Goal: Task Accomplishment & Management: Manage account settings

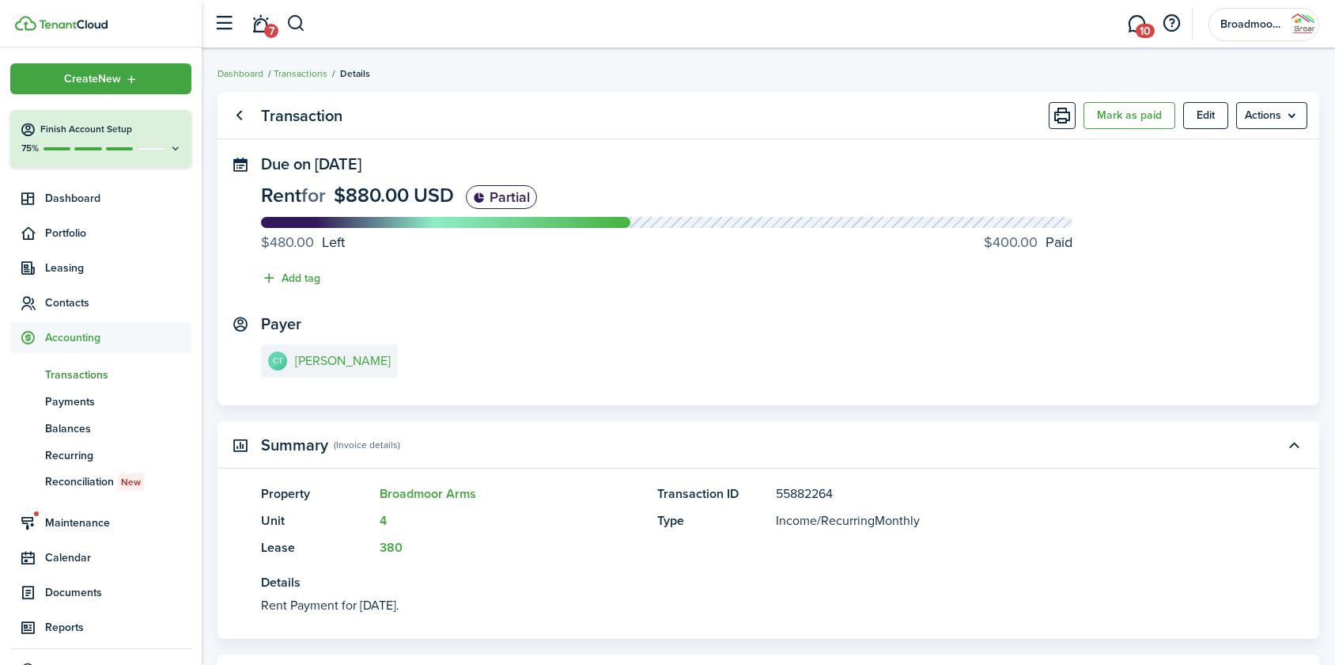
click at [59, 303] on span "Contacts" at bounding box center [118, 302] width 146 height 17
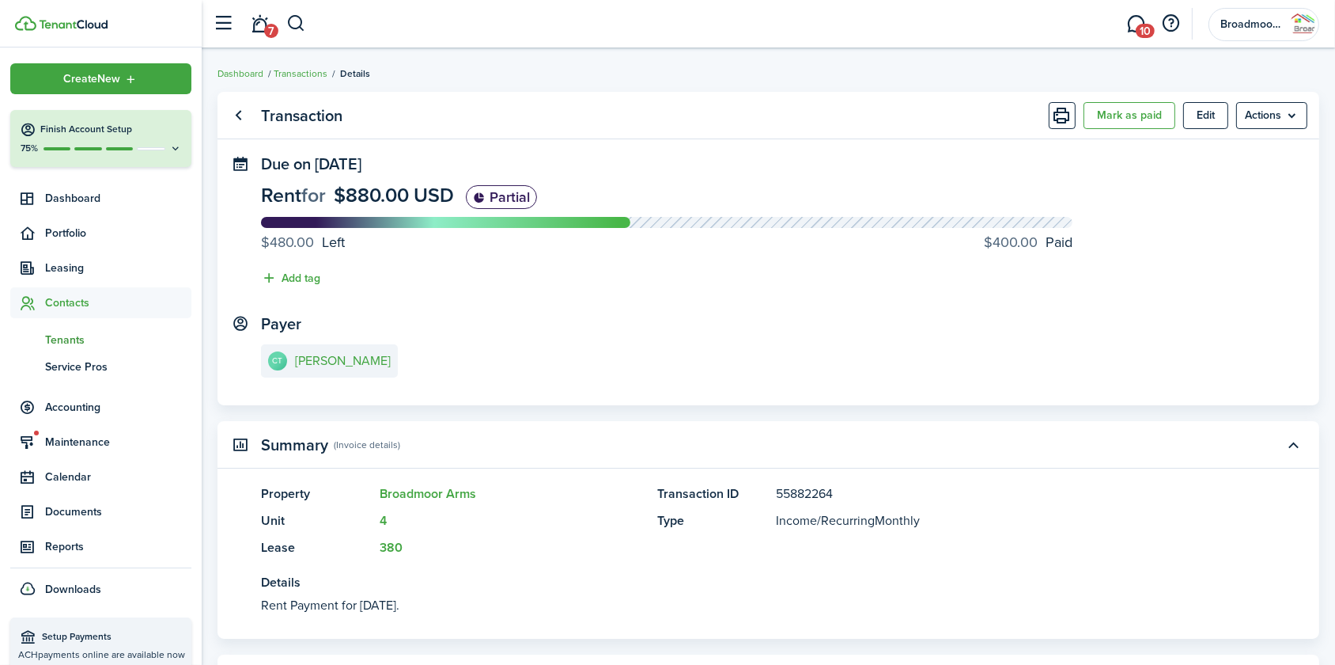
click at [55, 333] on span "Tenants" at bounding box center [118, 339] width 146 height 17
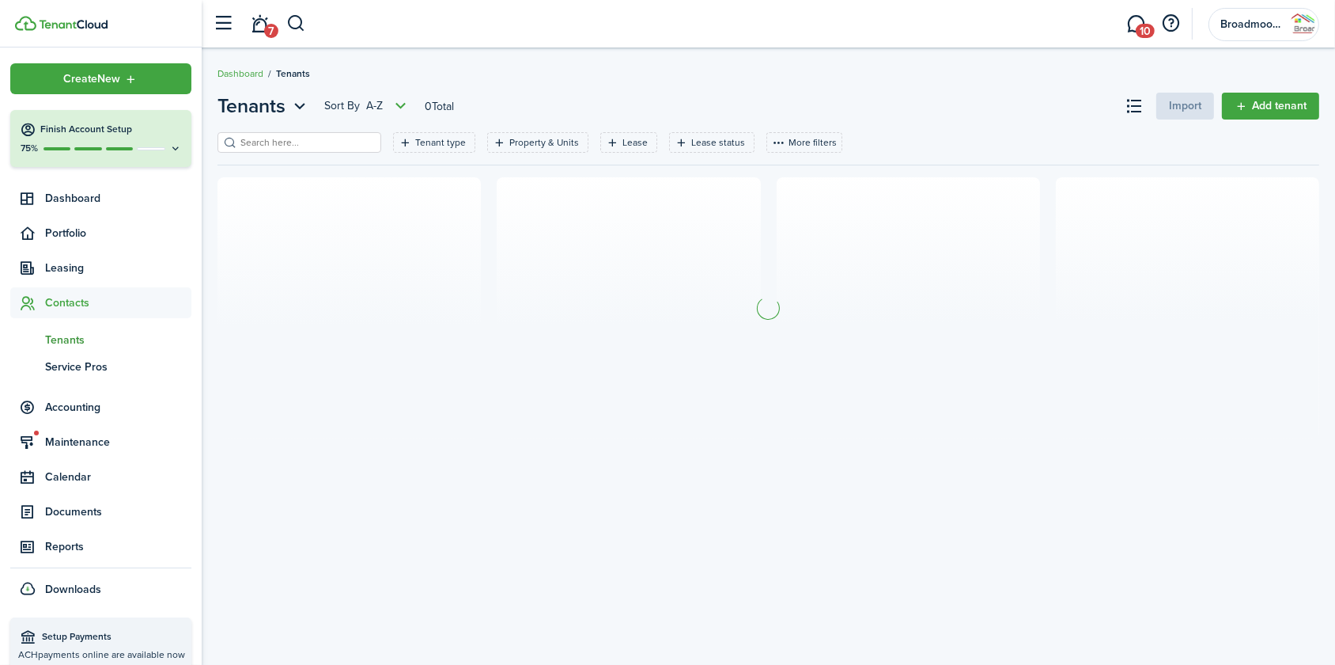
click at [256, 134] on filter-search at bounding box center [300, 142] width 164 height 21
click at [258, 139] on input "search" at bounding box center [306, 142] width 139 height 15
type input "youn"
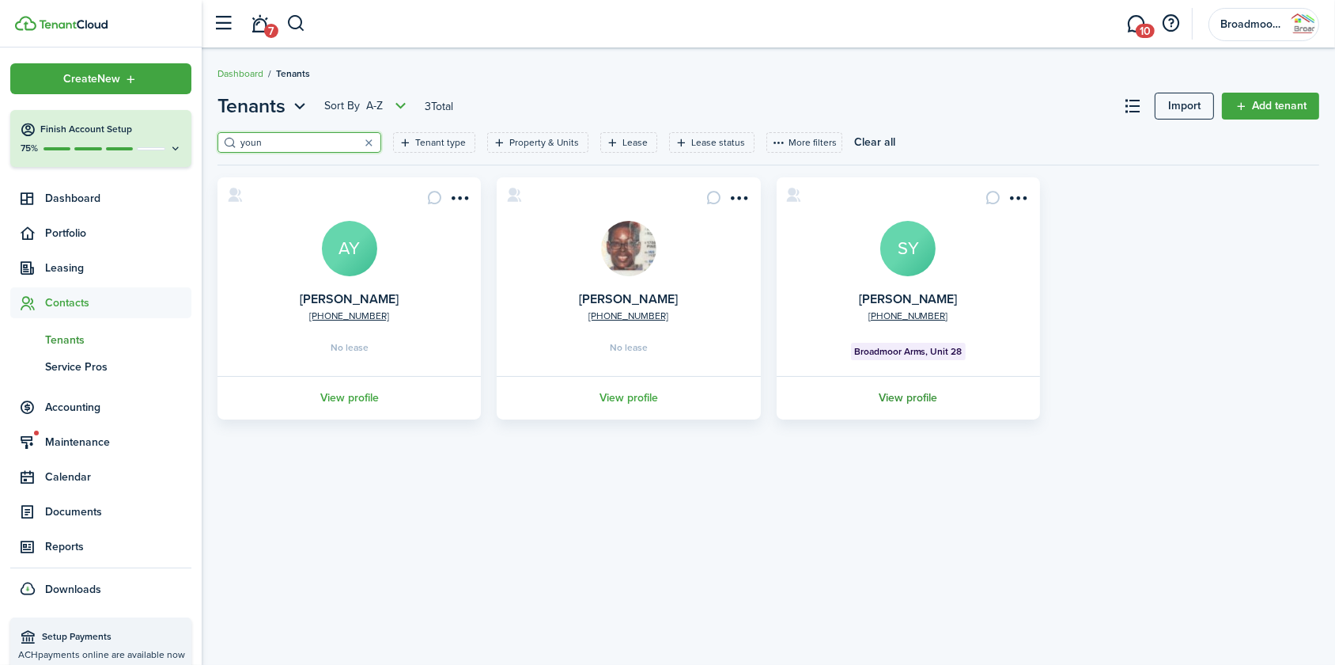
click at [930, 398] on link "View profile" at bounding box center [909, 398] width 268 height 44
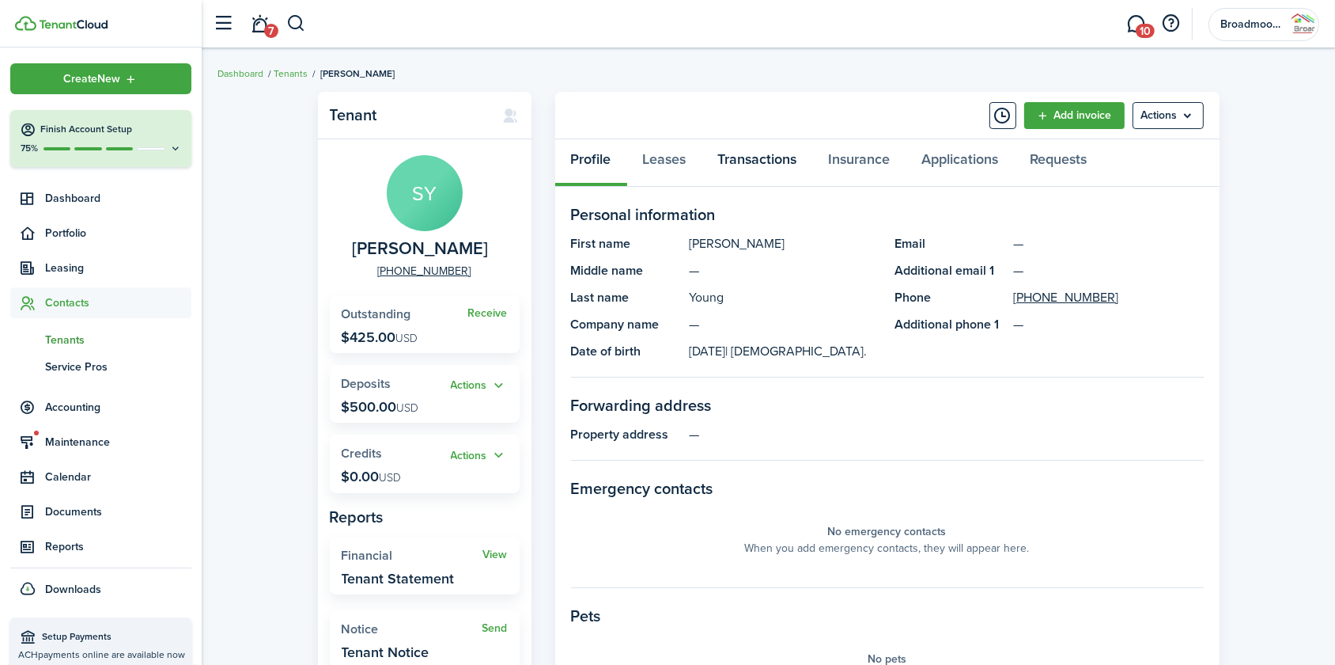
click at [781, 154] on link "Transactions" at bounding box center [758, 162] width 111 height 47
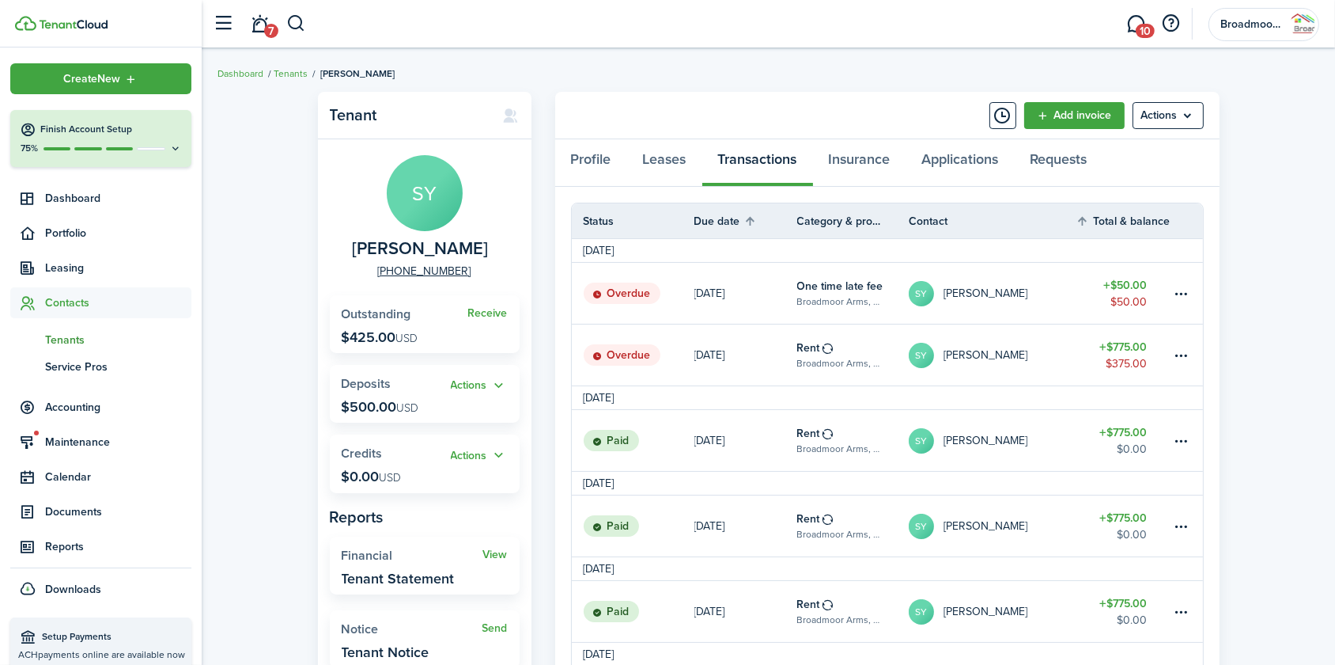
click at [764, 369] on link "[DATE]" at bounding box center [746, 354] width 103 height 61
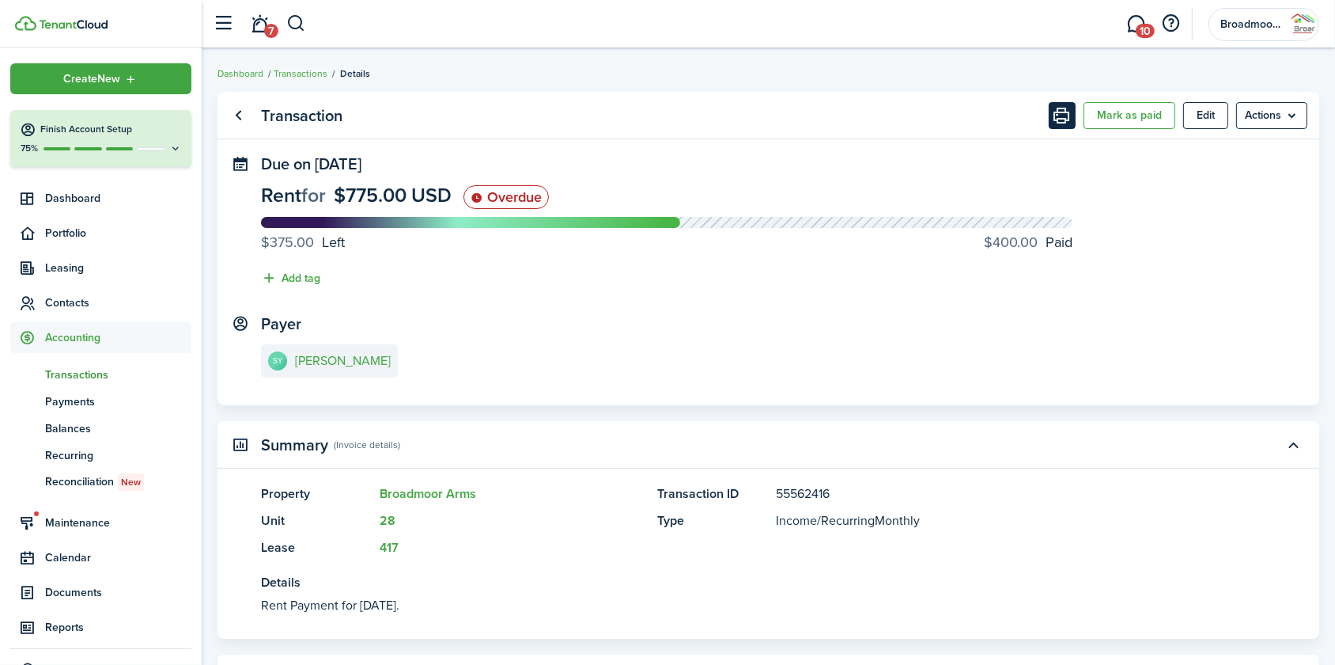
click at [1060, 113] on button "Print" at bounding box center [1062, 115] width 27 height 27
click at [1152, 119] on button "Mark as paid" at bounding box center [1130, 115] width 92 height 27
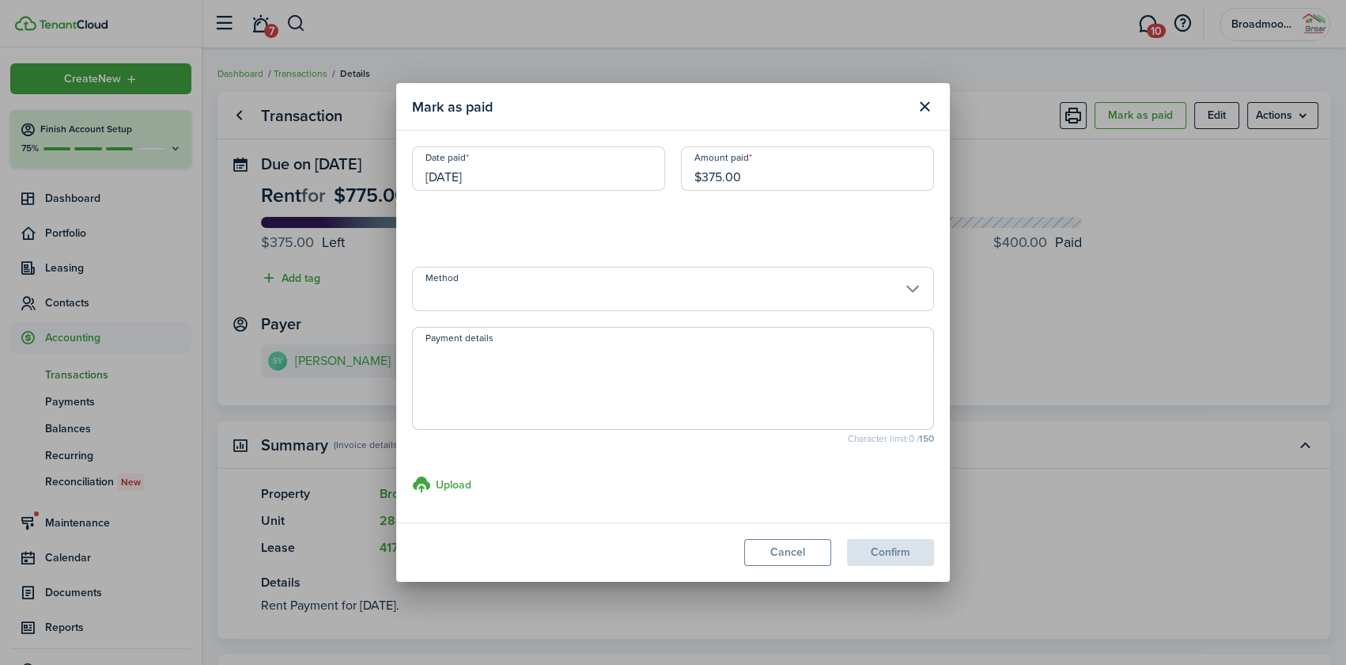
drag, startPoint x: 771, startPoint y: 173, endPoint x: 545, endPoint y: 165, distance: 225.6
click at [545, 165] on div "Date paid [DATE] Amount paid $375.00" at bounding box center [673, 176] width 538 height 60
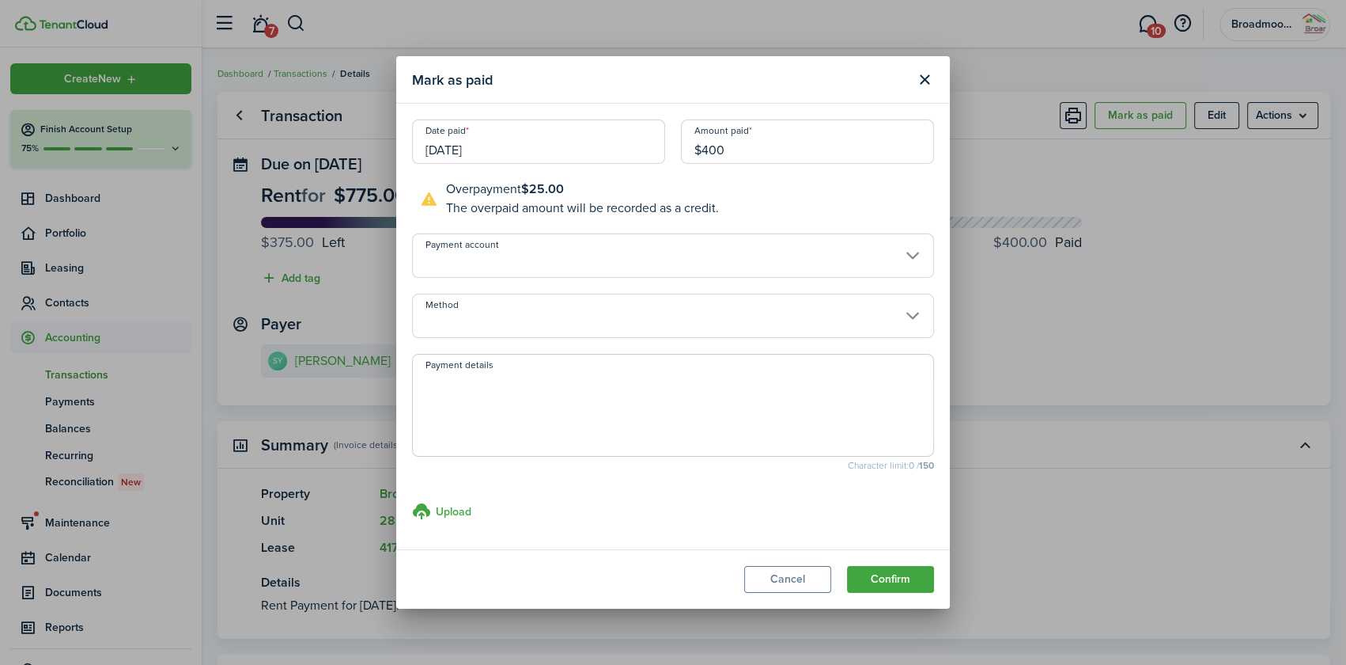
click at [513, 315] on input "Method" at bounding box center [673, 316] width 522 height 44
type input "$400.00"
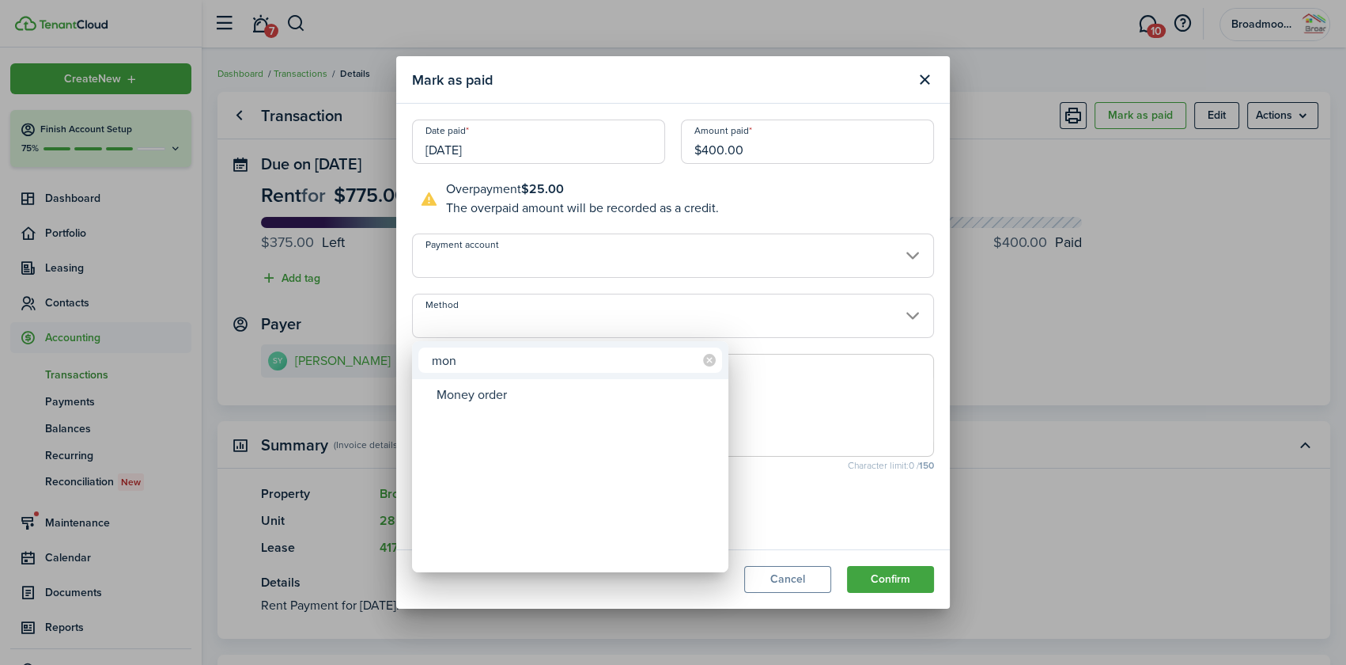
type input "mon"
click at [525, 395] on div "Money order" at bounding box center [577, 394] width 280 height 27
type input "Money order"
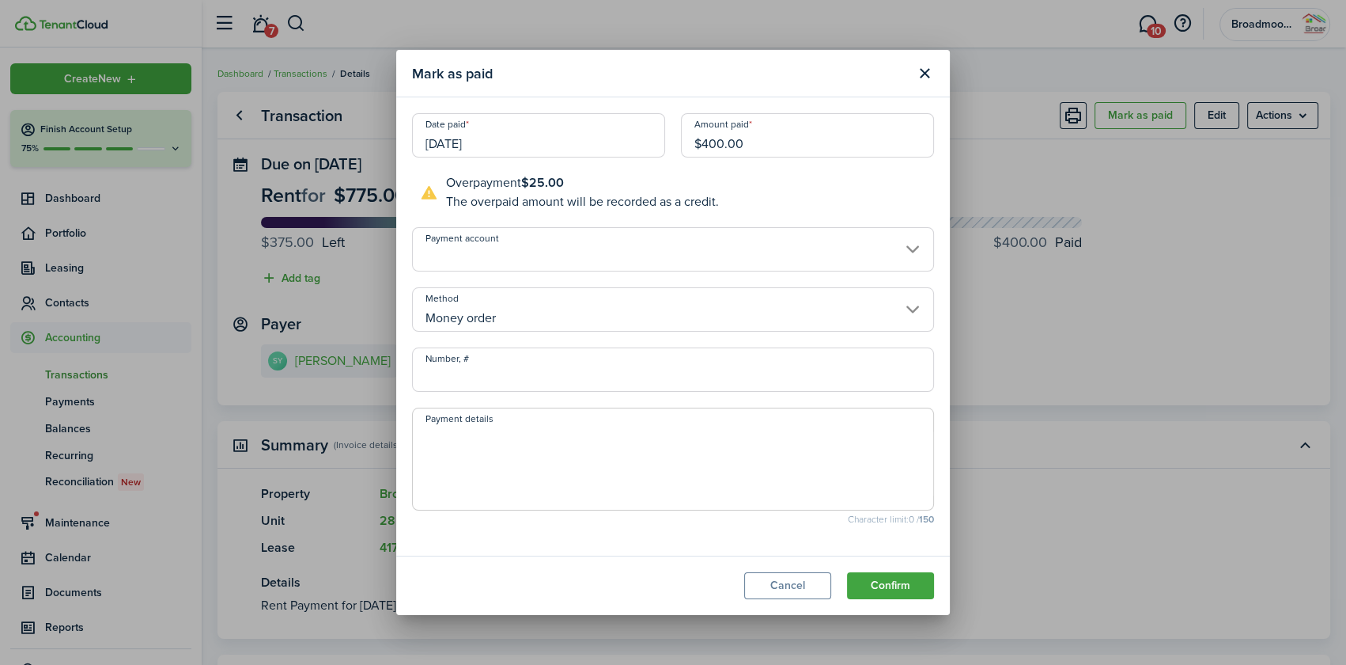
click at [540, 375] on input "Number, #" at bounding box center [673, 369] width 522 height 44
type input "55017624850"
click at [588, 433] on textarea "Payment details" at bounding box center [673, 464] width 521 height 76
drag, startPoint x: 509, startPoint y: 476, endPoint x: 403, endPoint y: 427, distance: 116.8
click at [403, 427] on modal-body "Date paid [DATE] Amount paid $400.00 Overpayment $25.00 The overpaid amount wil…" at bounding box center [673, 326] width 554 height 458
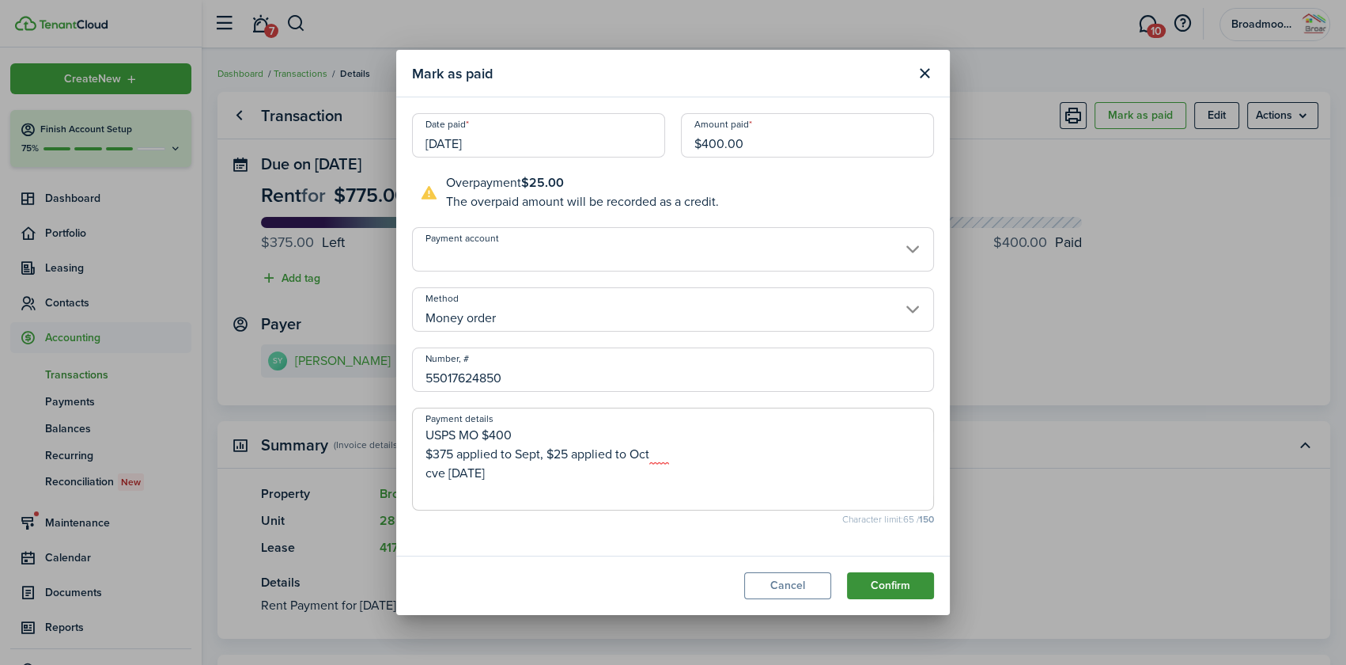
type textarea "USPS MO $400 $375 applied to Sept, $25 applied to Oct cve [DATE]"
click at [883, 584] on button "Confirm" at bounding box center [890, 585] width 87 height 27
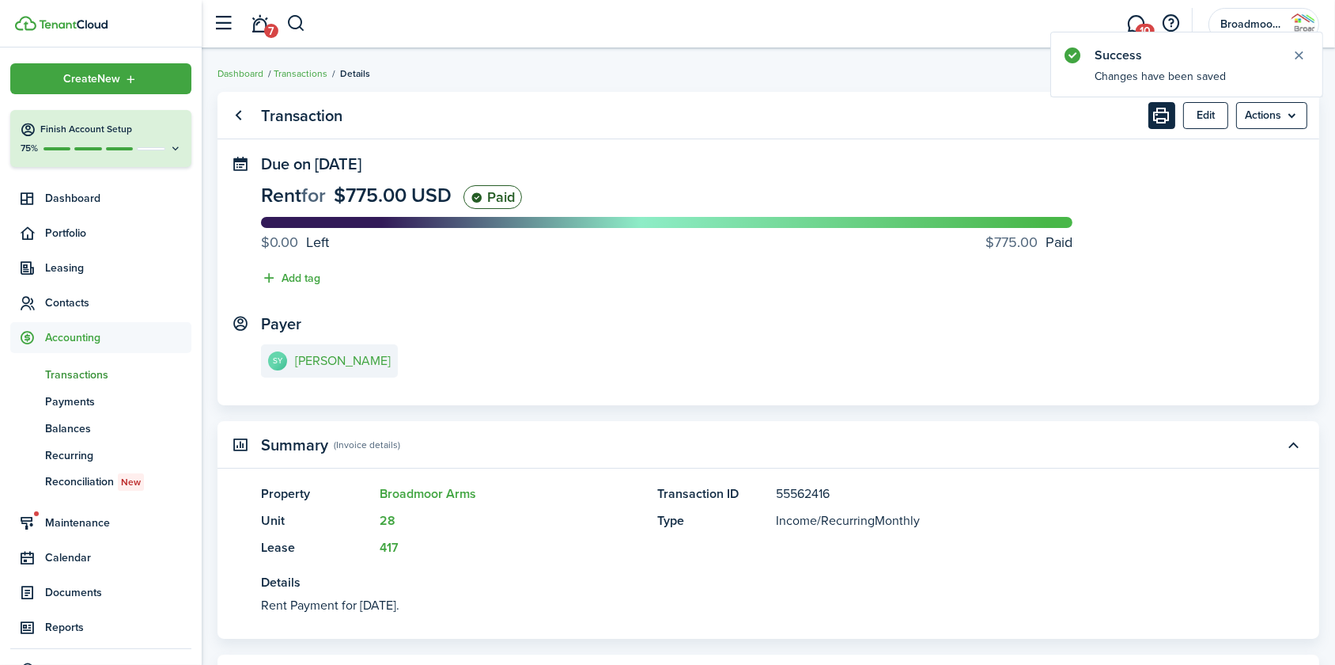
click at [1160, 116] on button "Print" at bounding box center [1162, 115] width 27 height 27
click at [306, 369] on link "SY [PERSON_NAME]" at bounding box center [329, 360] width 137 height 33
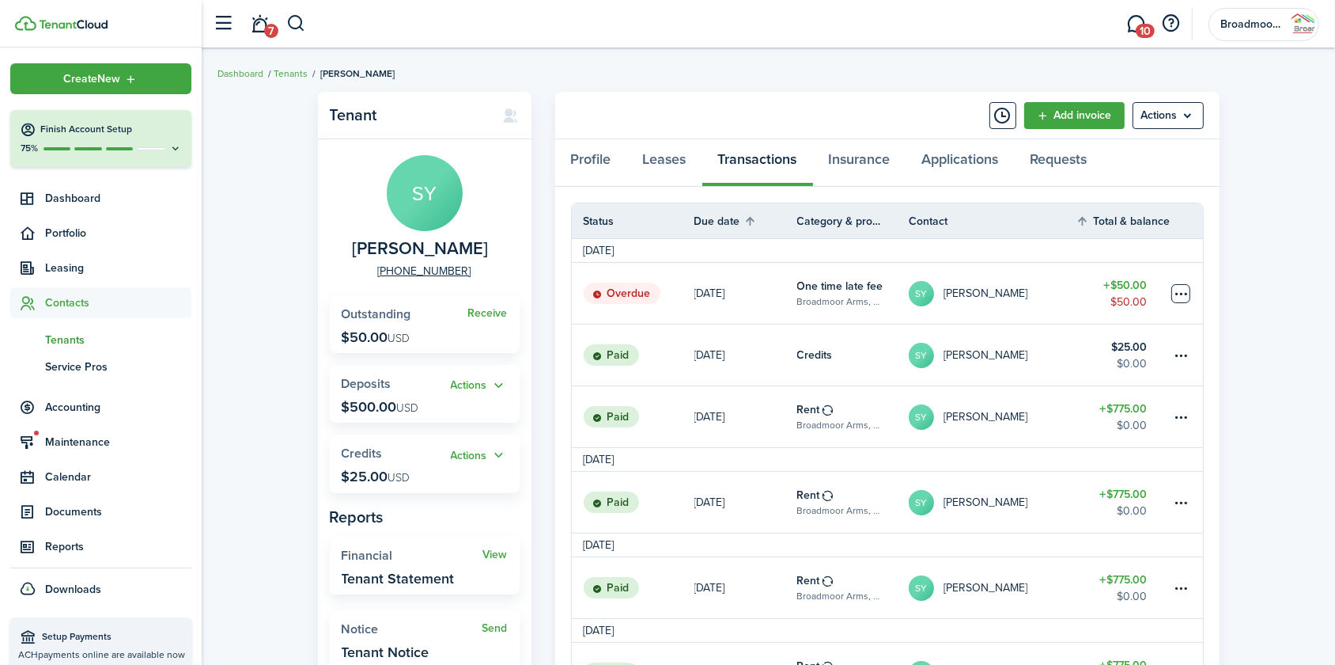
click at [1182, 291] on table-menu-btn-icon at bounding box center [1181, 293] width 19 height 19
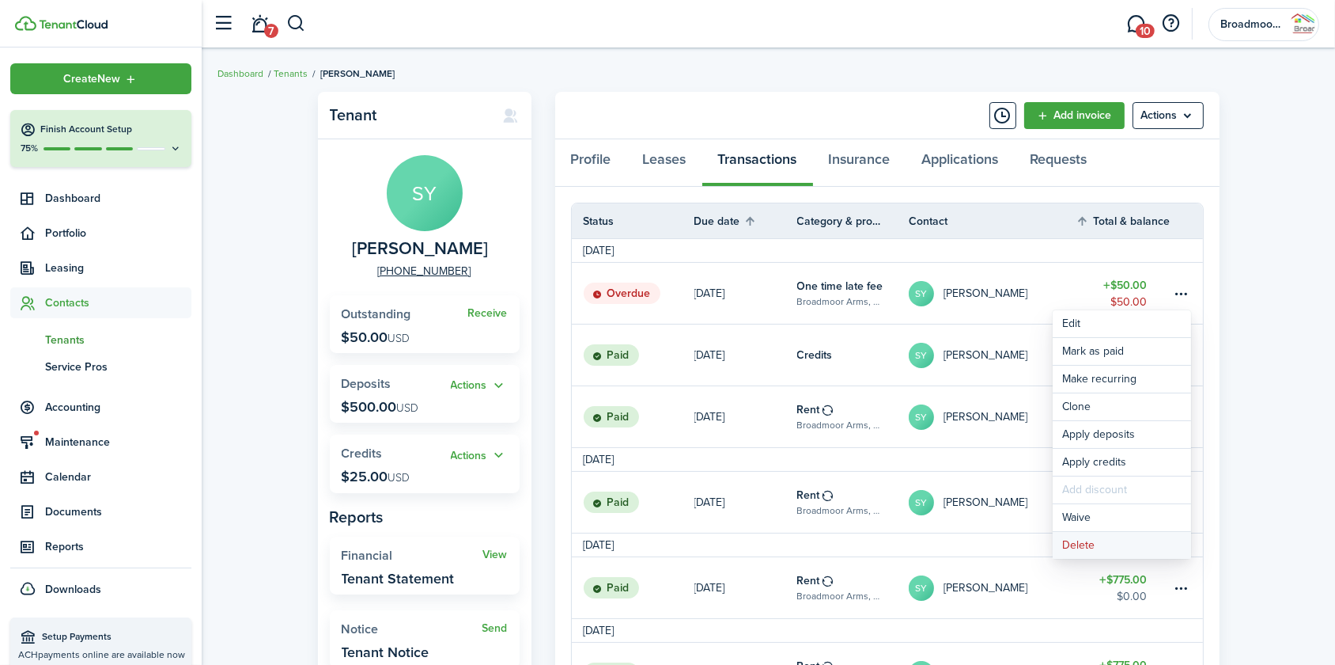
click at [1069, 547] on button "Delete" at bounding box center [1122, 545] width 138 height 27
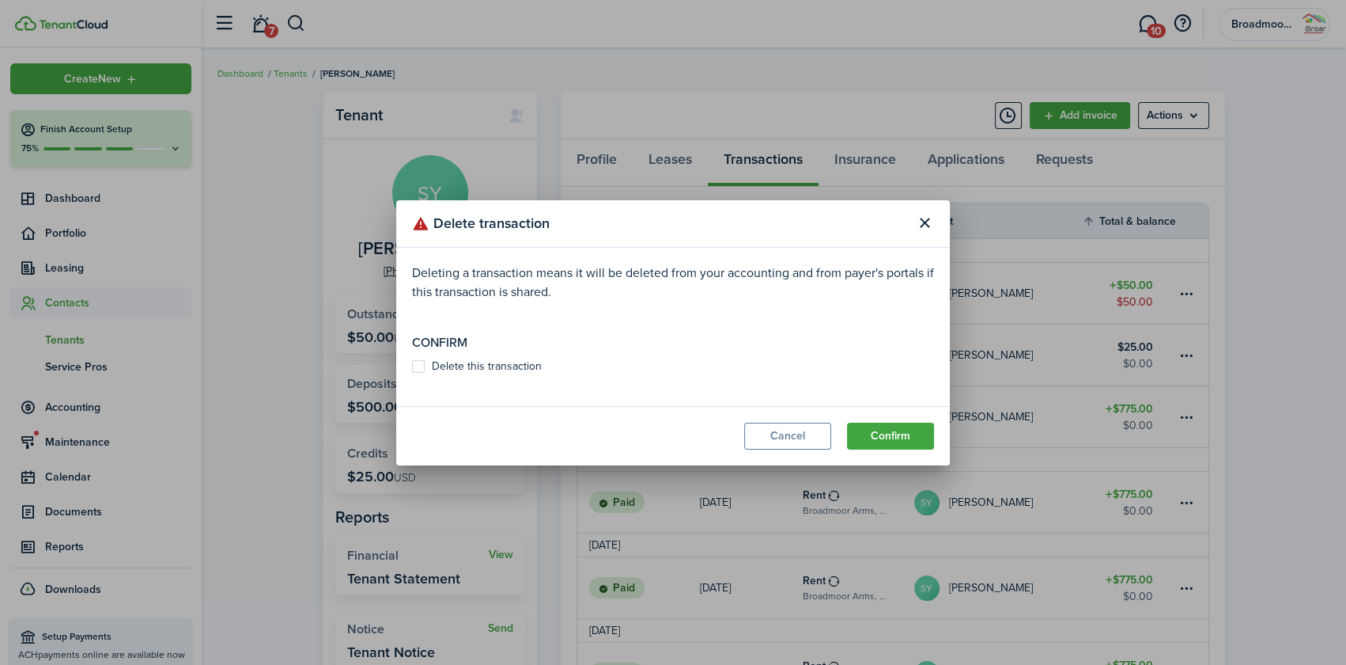
click at [468, 366] on label "Delete this transaction" at bounding box center [477, 366] width 130 height 13
click at [412, 366] on input "Delete this transaction" at bounding box center [411, 365] width 1 height 1
checkbox input "true"
click at [878, 429] on button "Confirm" at bounding box center [890, 435] width 87 height 27
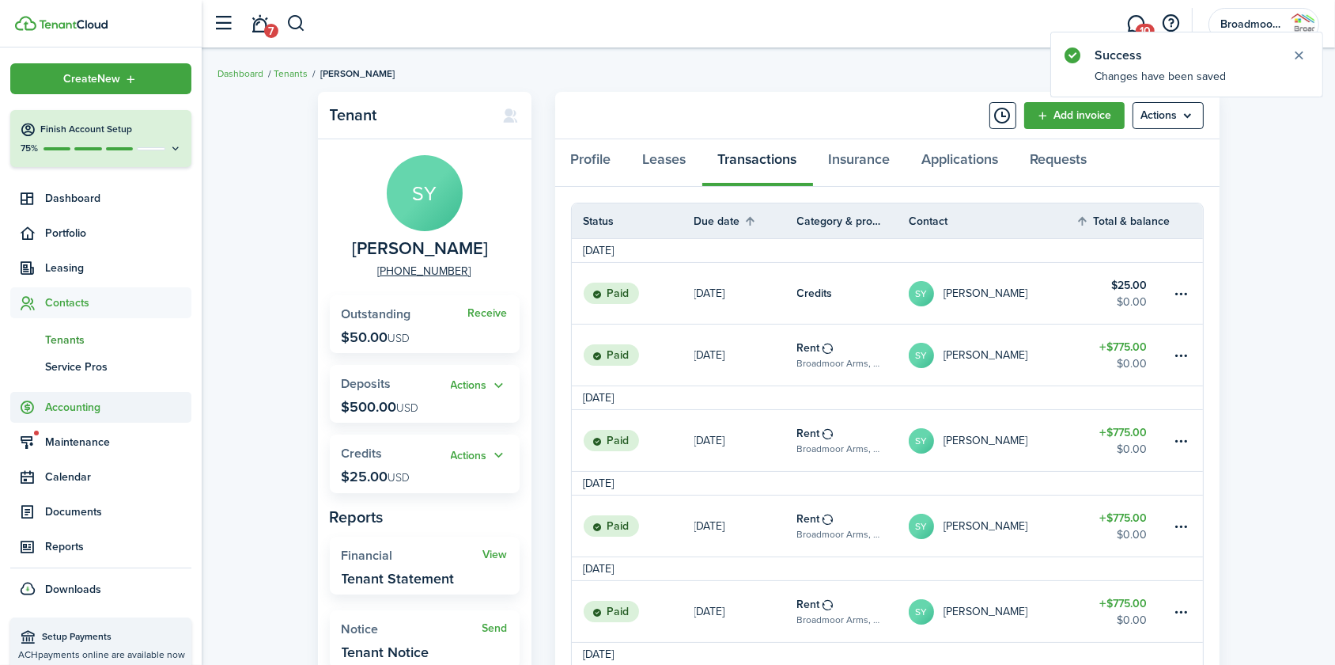
click at [78, 407] on span "Accounting" at bounding box center [118, 407] width 146 height 17
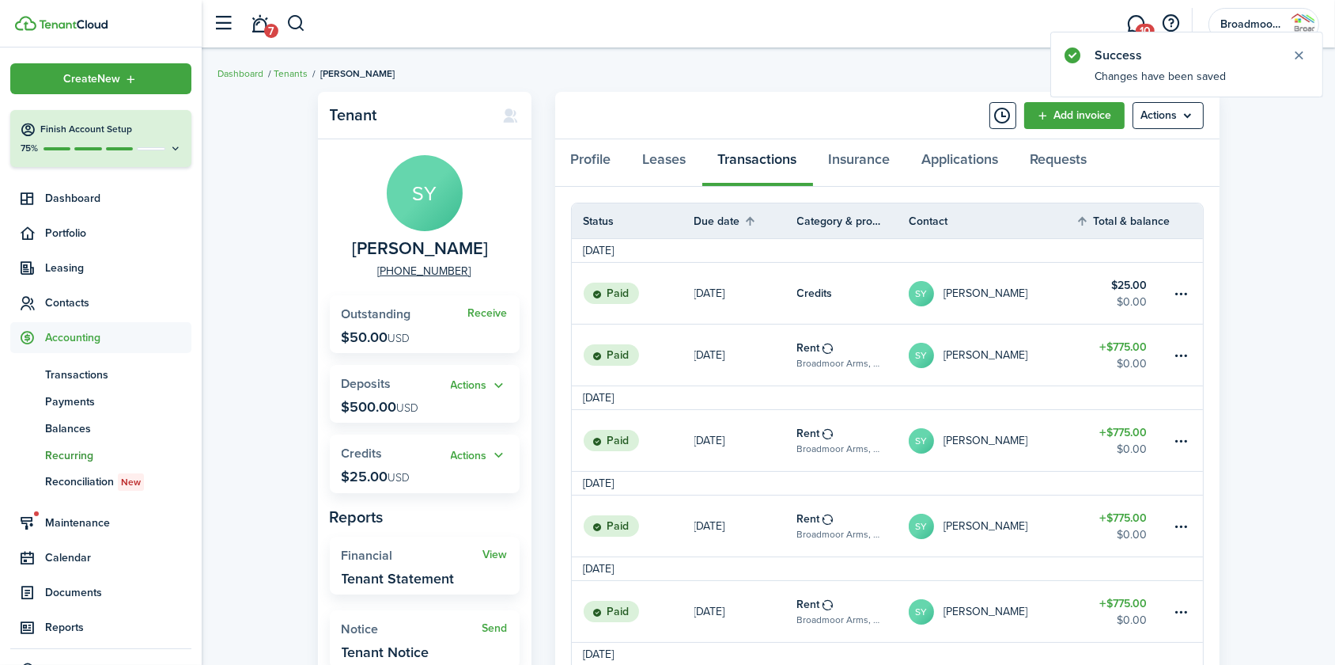
click at [66, 453] on span "Recurring" at bounding box center [118, 455] width 146 height 17
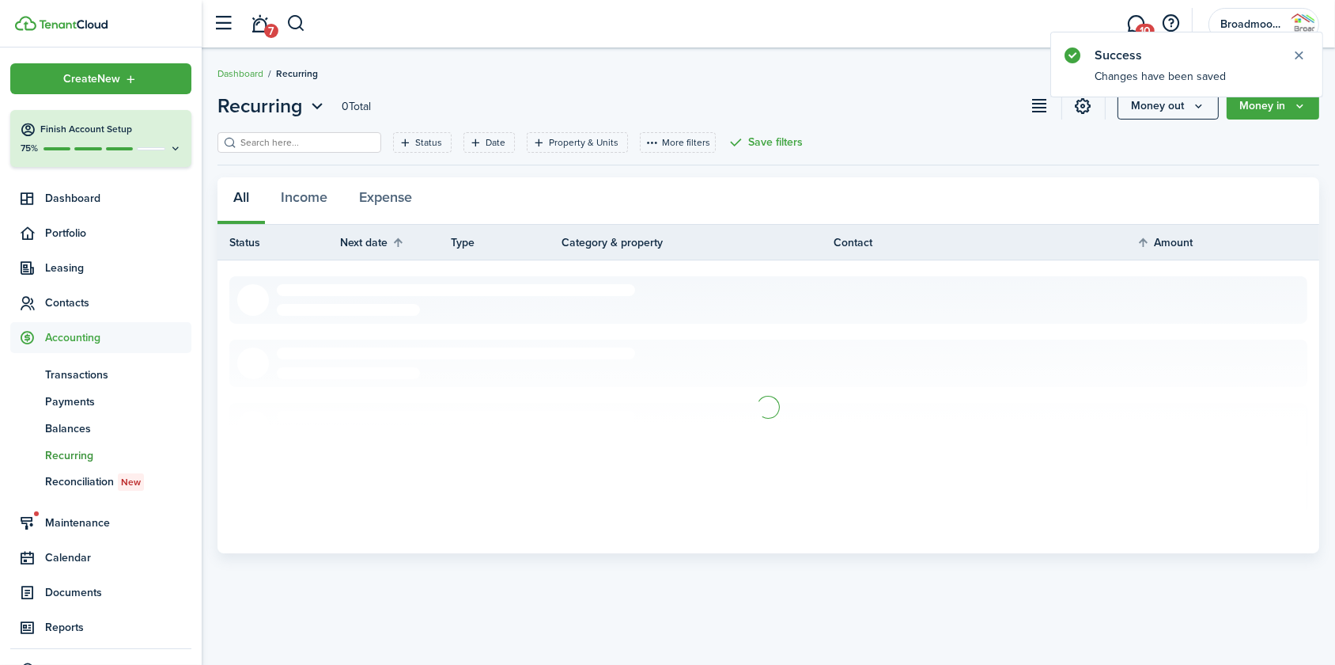
click at [324, 150] on input "search" at bounding box center [306, 142] width 139 height 15
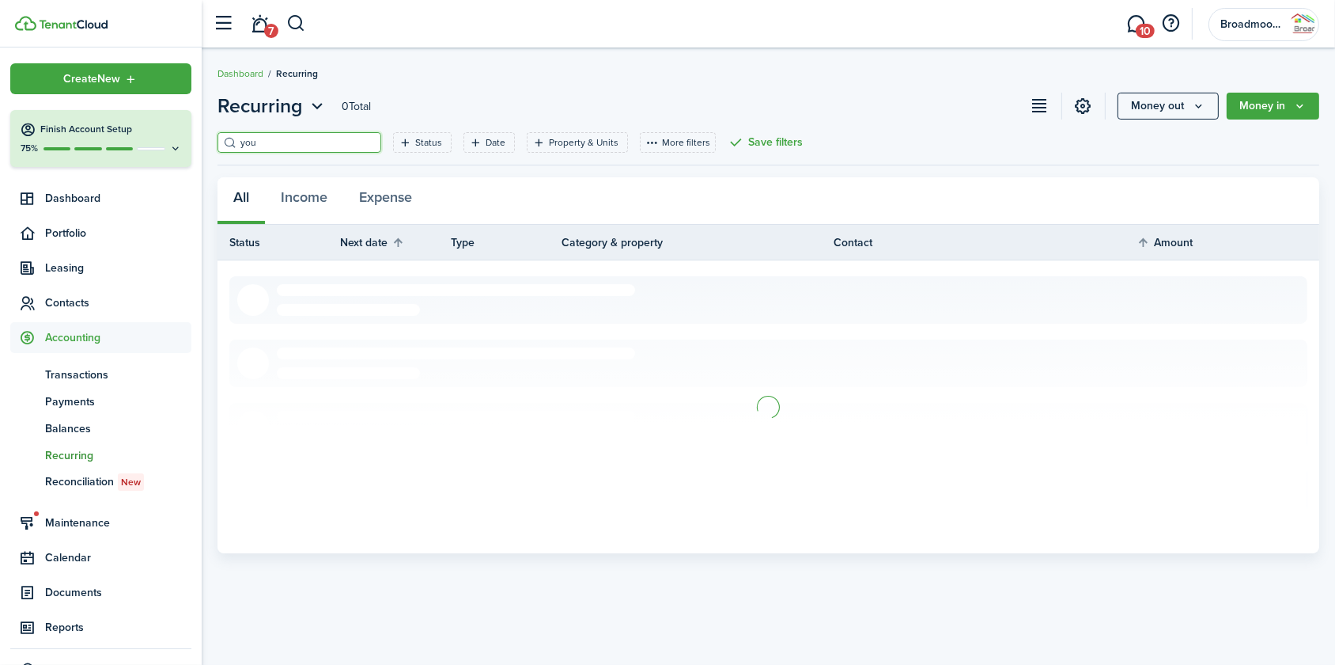
type input "you"
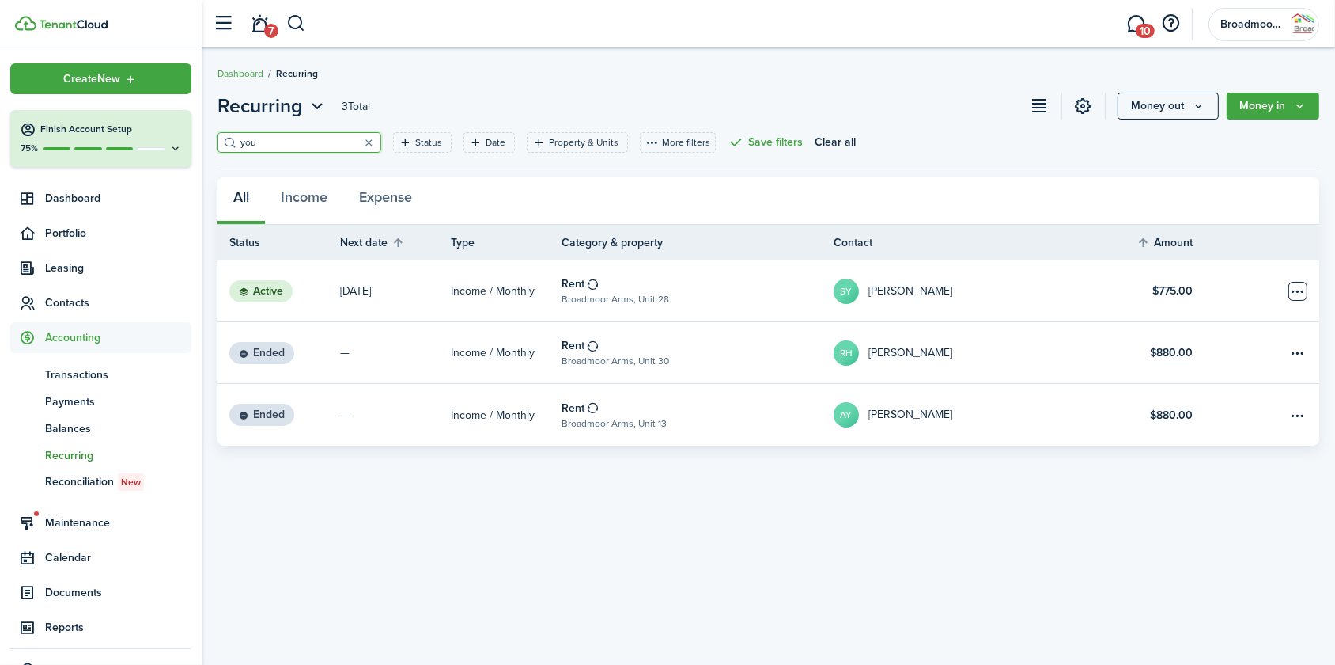
click at [1296, 290] on table-menu-btn-icon "Open menu" at bounding box center [1298, 291] width 19 height 19
click at [1213, 325] on div "You can't end system recurring." at bounding box center [1222, 317] width 220 height 24
click at [917, 285] on table-profile-info-text "[PERSON_NAME]" at bounding box center [911, 291] width 84 height 13
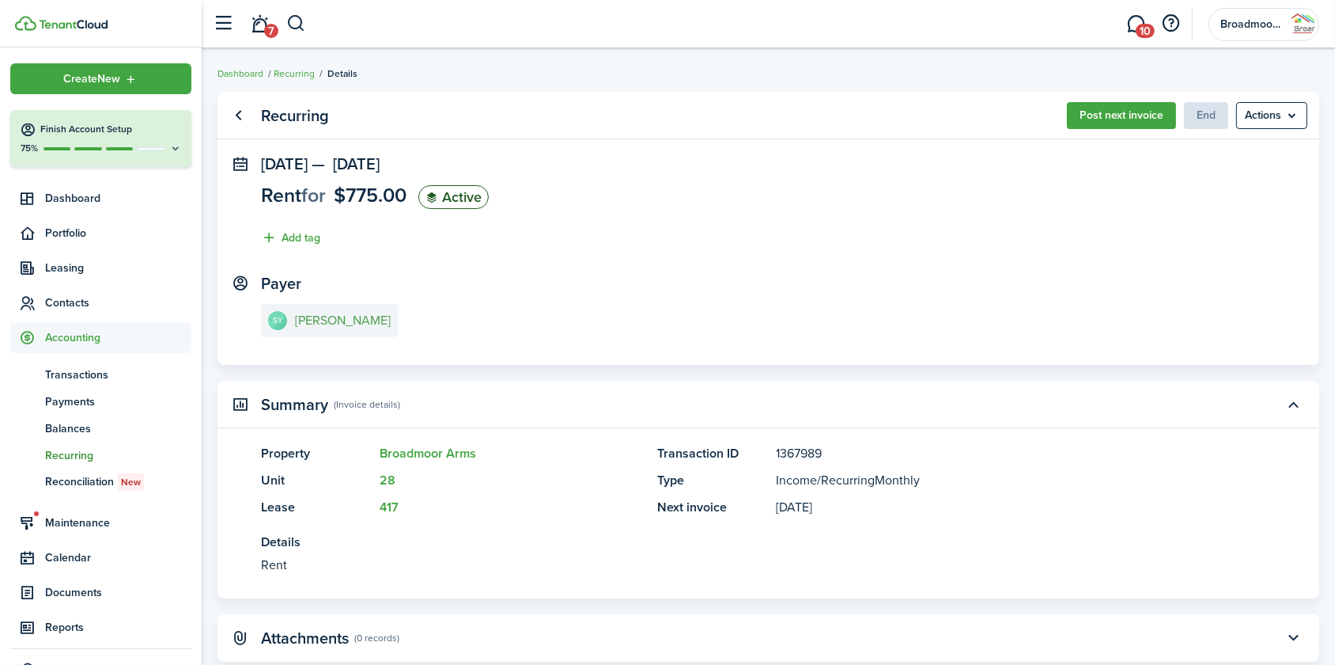
click at [358, 314] on e-details-info-title "[PERSON_NAME]" at bounding box center [343, 320] width 96 height 14
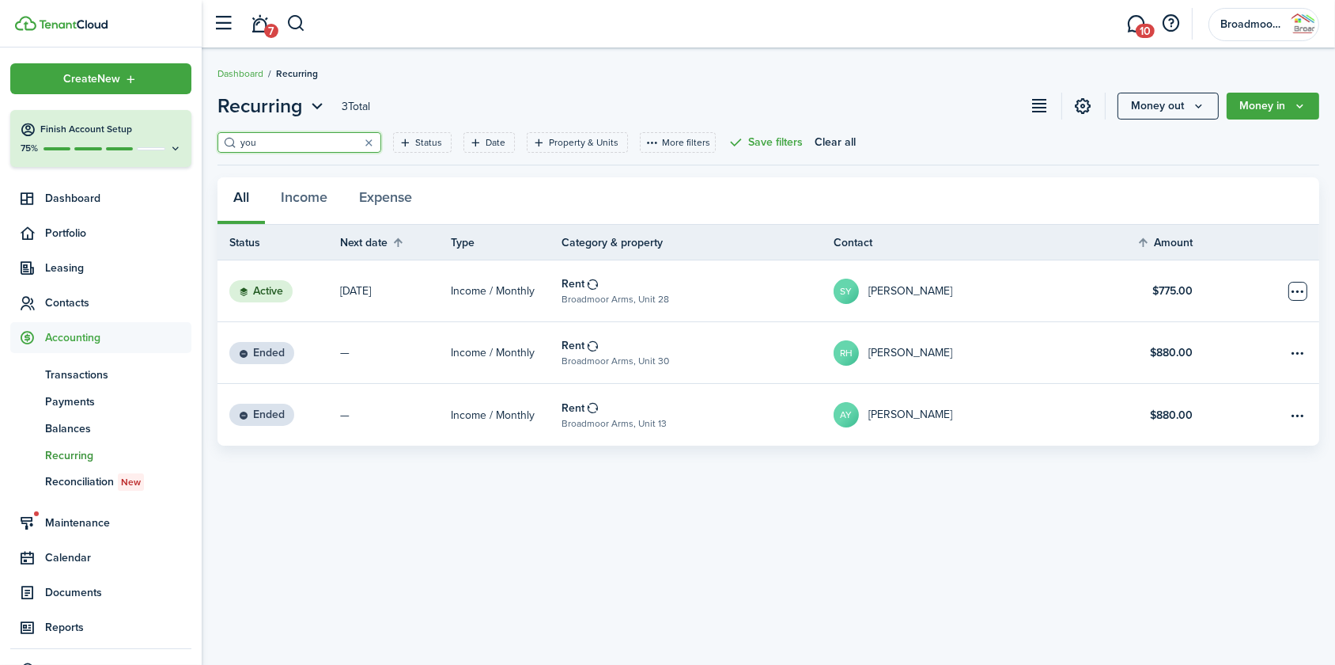
click at [1301, 287] on table-menu-btn-icon "Open menu" at bounding box center [1298, 291] width 19 height 19
click at [1237, 324] on button "Post next invoice" at bounding box center [1238, 322] width 138 height 27
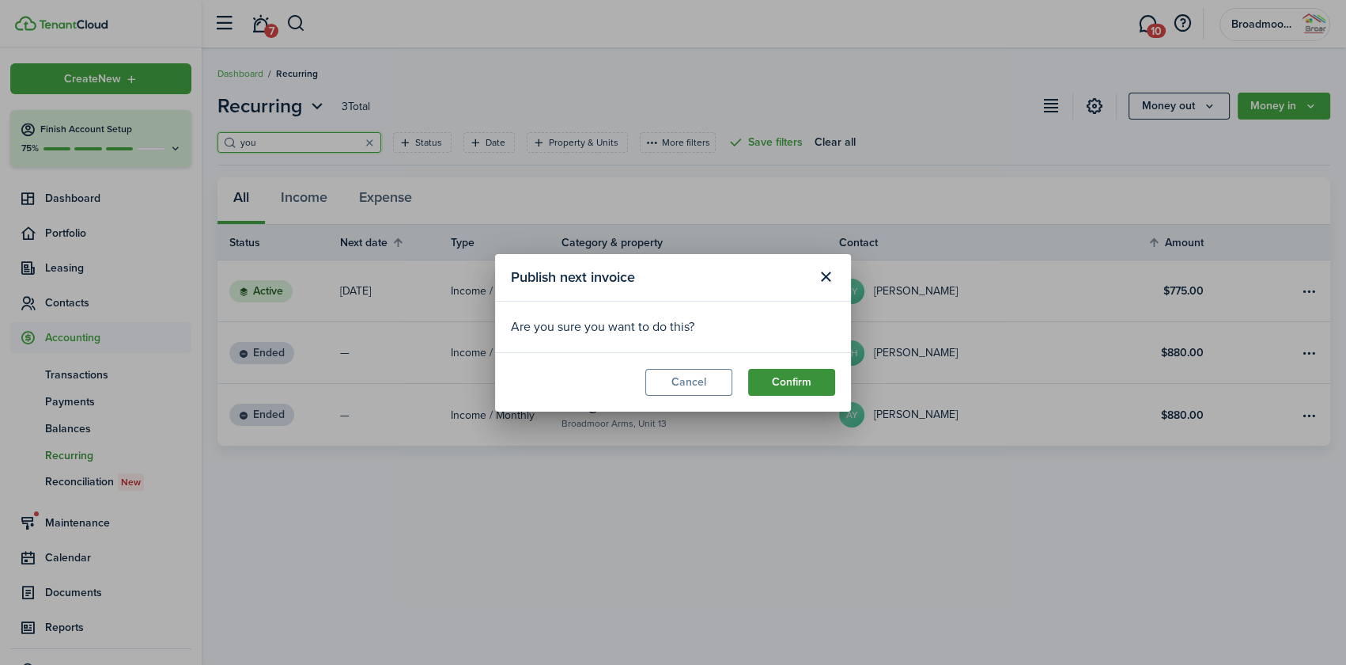
click at [806, 381] on button "Confirm" at bounding box center [791, 382] width 87 height 27
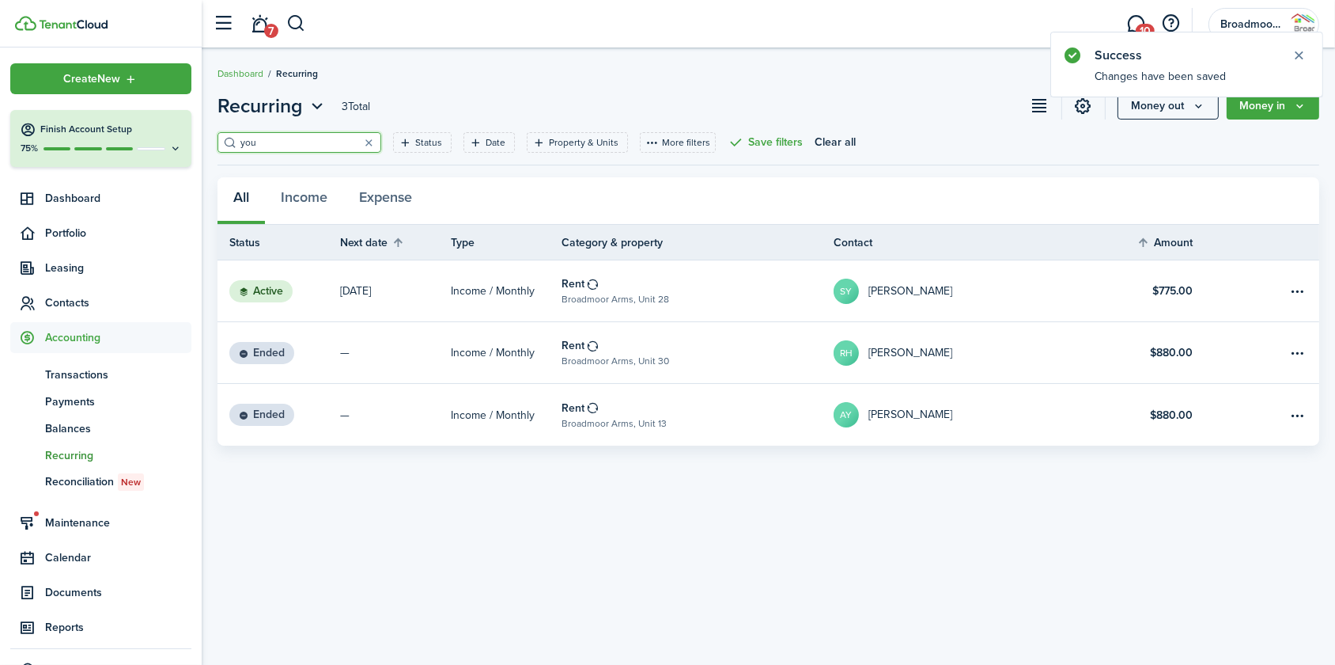
click at [922, 293] on table-profile-info-text "[PERSON_NAME]" at bounding box center [911, 291] width 84 height 13
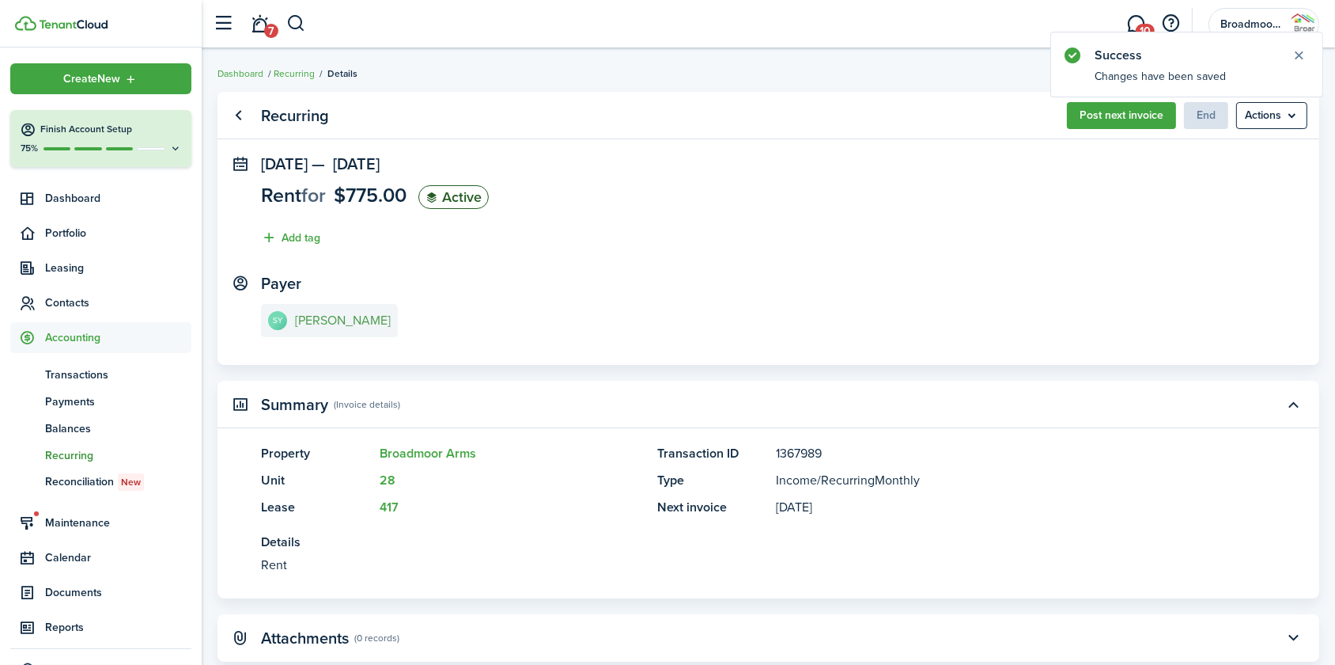
click at [335, 324] on e-details-info-title "[PERSON_NAME]" at bounding box center [343, 320] width 96 height 14
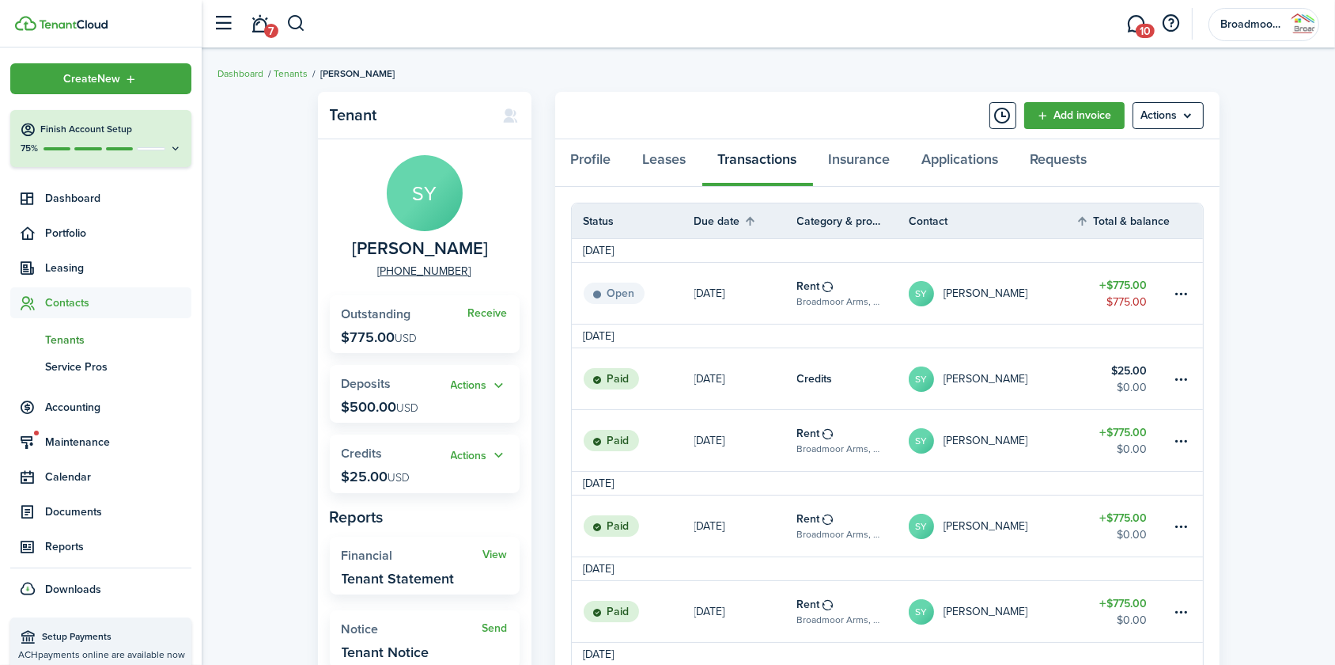
click at [756, 301] on link "[DATE]" at bounding box center [746, 293] width 103 height 61
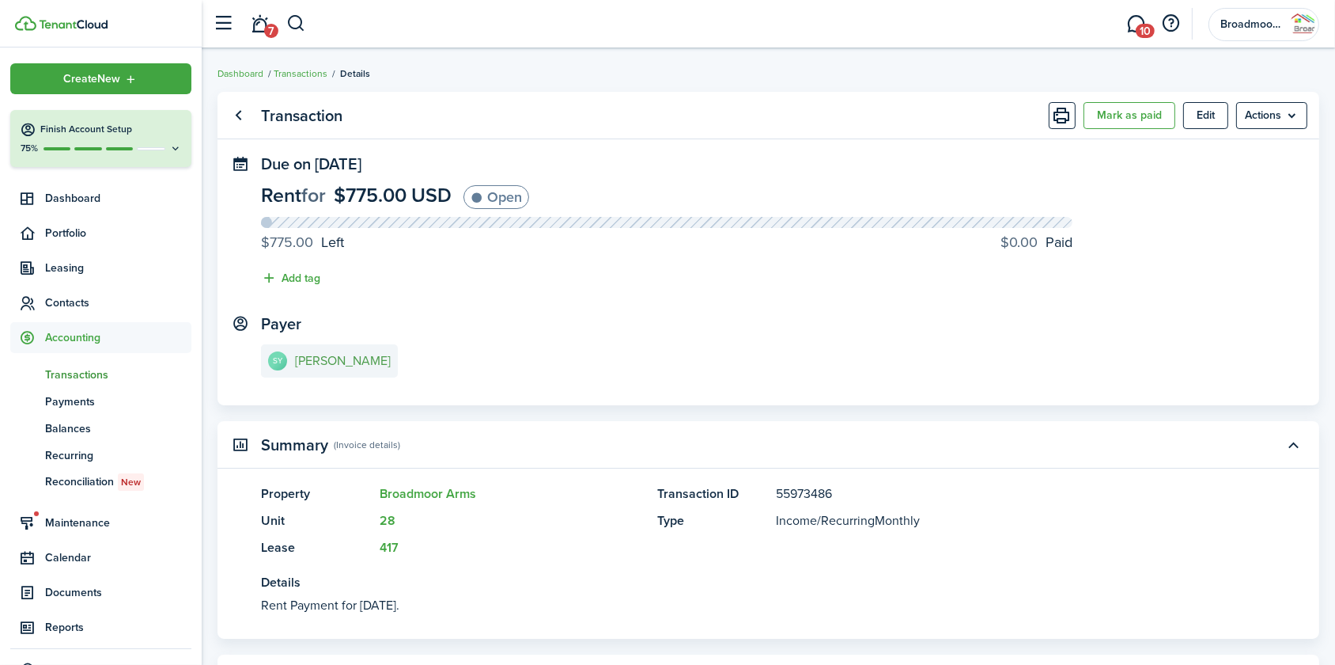
click at [377, 354] on e-details-info-title "[PERSON_NAME]" at bounding box center [343, 361] width 96 height 14
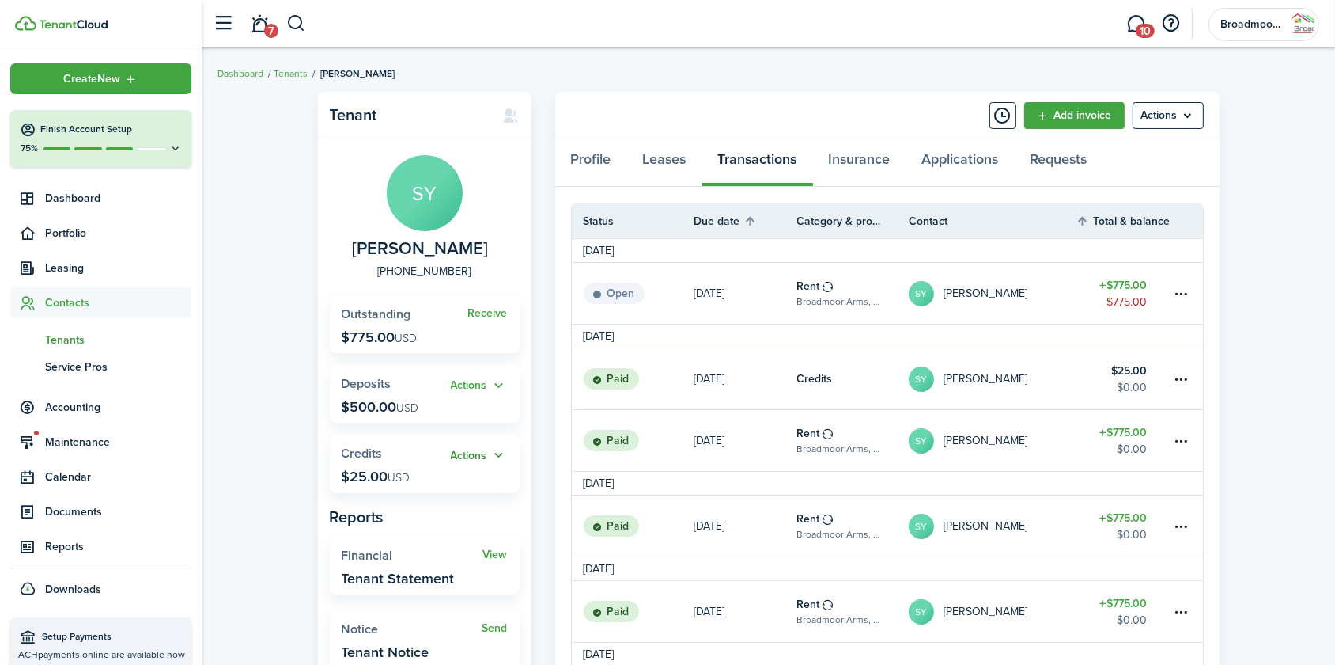
click at [470, 457] on button "Actions" at bounding box center [479, 455] width 57 height 18
click at [442, 516] on link "Apply" at bounding box center [438, 513] width 138 height 27
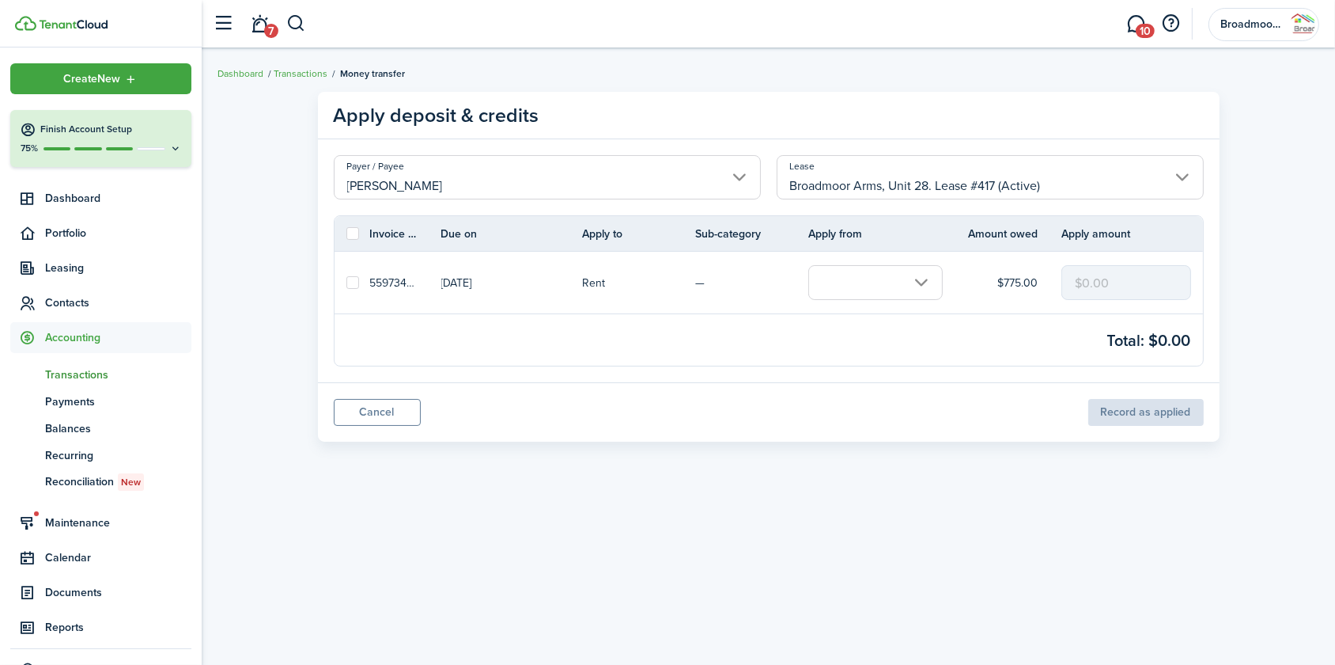
click at [865, 285] on input "text" at bounding box center [876, 282] width 134 height 35
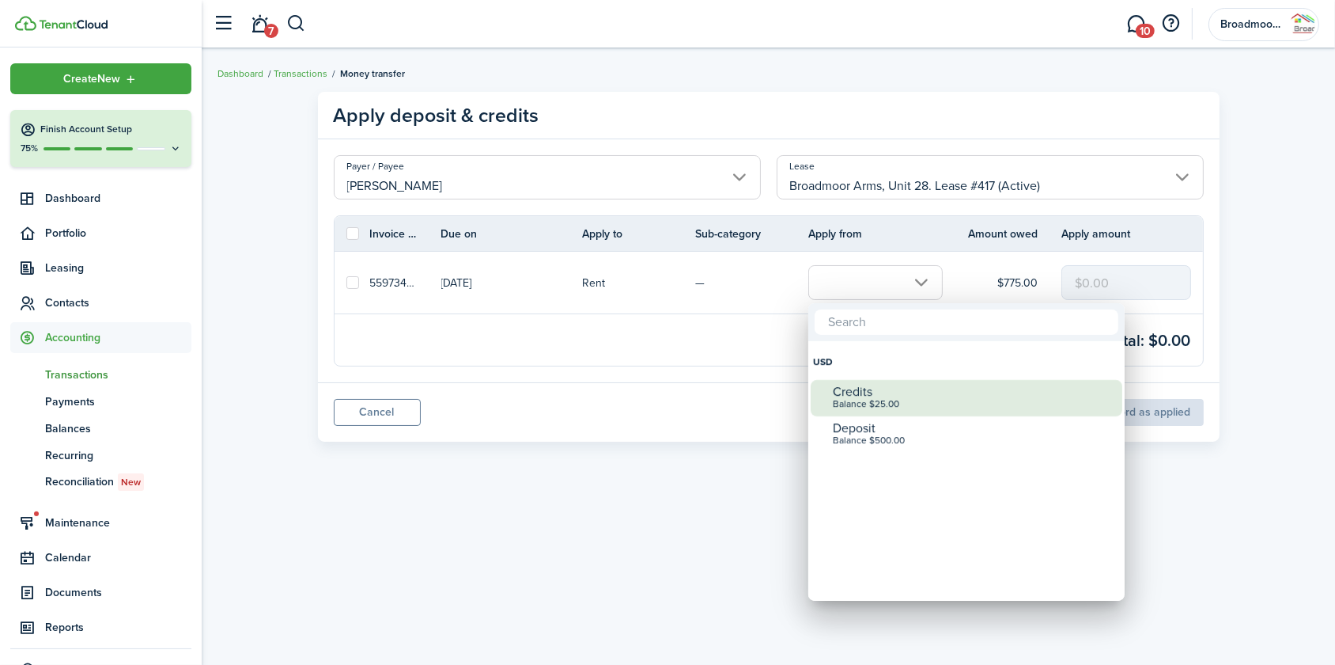
click at [865, 408] on div "Balance $25.00" at bounding box center [973, 404] width 280 height 11
checkbox input "true"
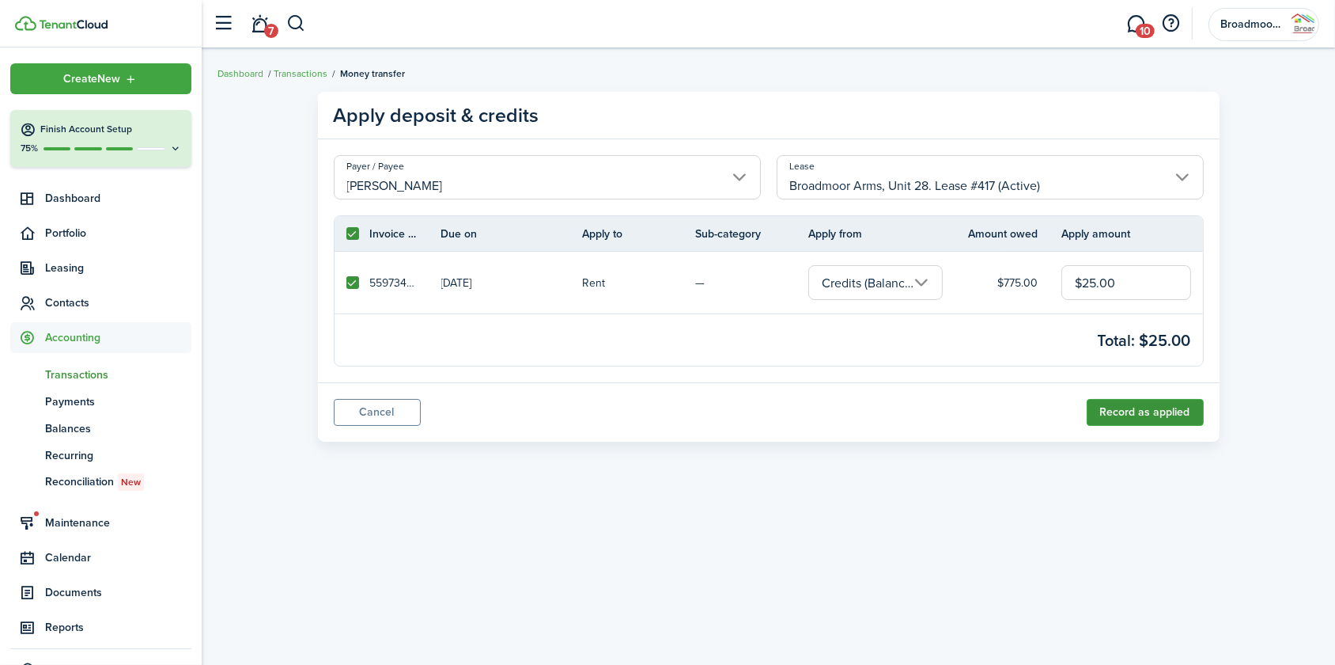
click at [1153, 412] on button "Record as applied" at bounding box center [1145, 412] width 117 height 27
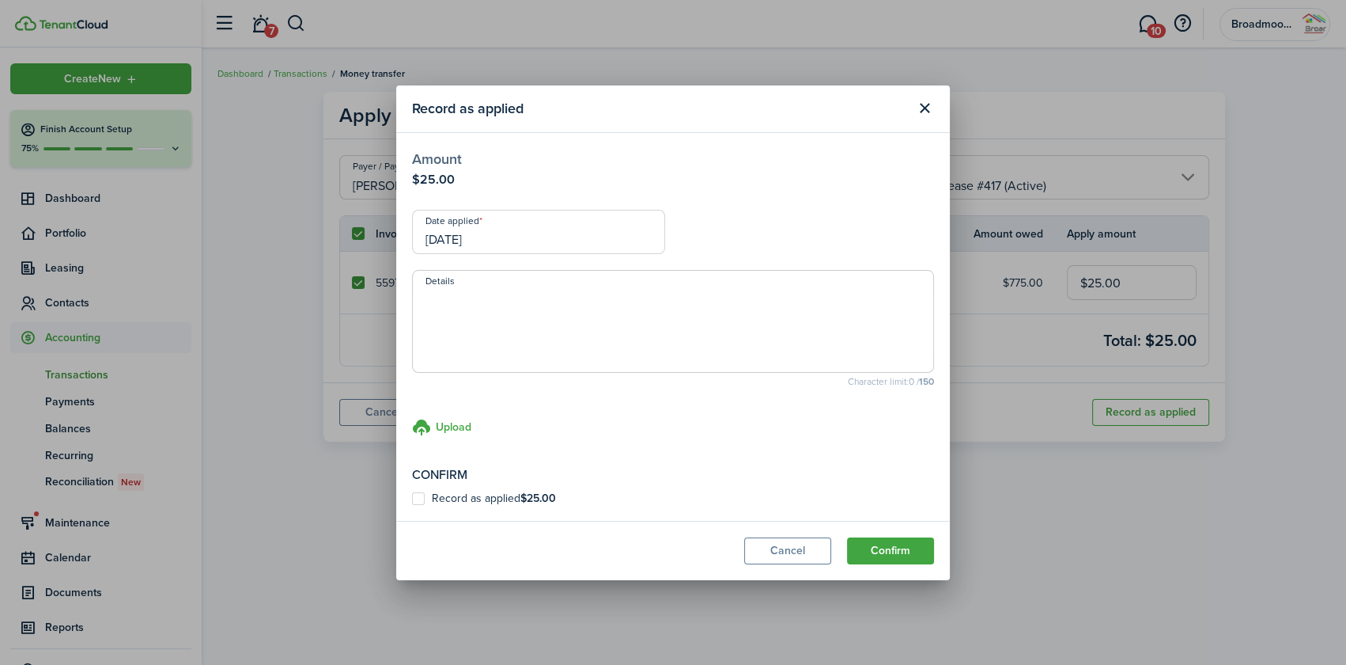
click at [555, 288] on textarea "Details" at bounding box center [673, 326] width 521 height 76
paste textarea "USPS MO $400 $375 applied to Sept, $25 applied to Oct cve [DATE]"
type textarea "USPS MO $400 $375 applied to Sept, $25 applied to Oct cve [DATE]"
click at [418, 499] on label "Record as applied $25.00" at bounding box center [484, 498] width 144 height 13
click at [412, 498] on input "Record as applied $25.00" at bounding box center [411, 498] width 1 height 1
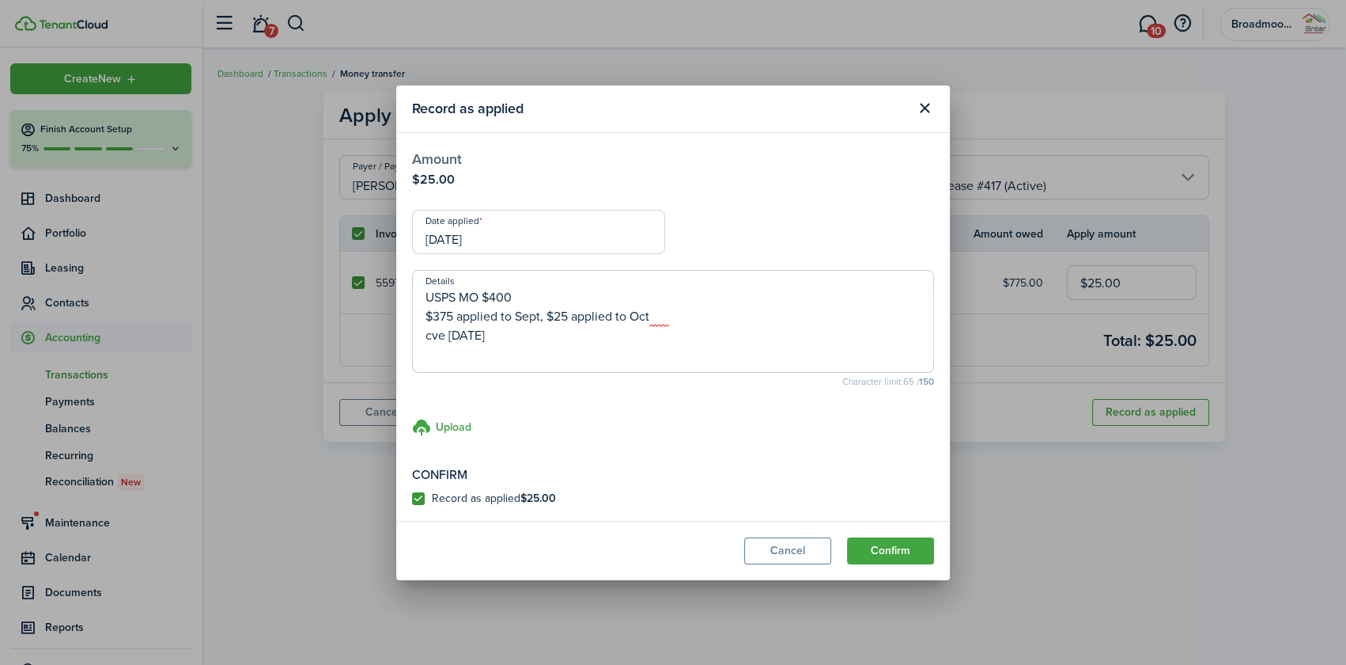
checkbox input "true"
click at [910, 543] on button "Confirm" at bounding box center [890, 550] width 87 height 27
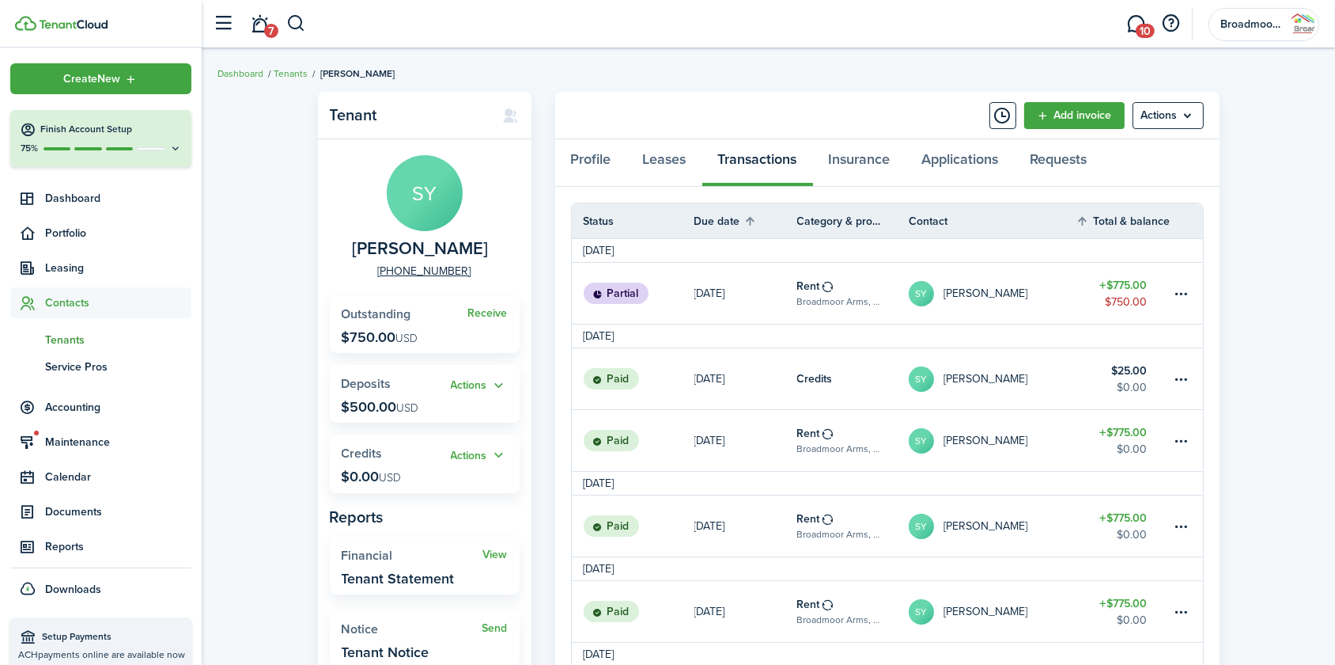
click at [1055, 293] on link "SY [PERSON_NAME]" at bounding box center [993, 293] width 168 height 61
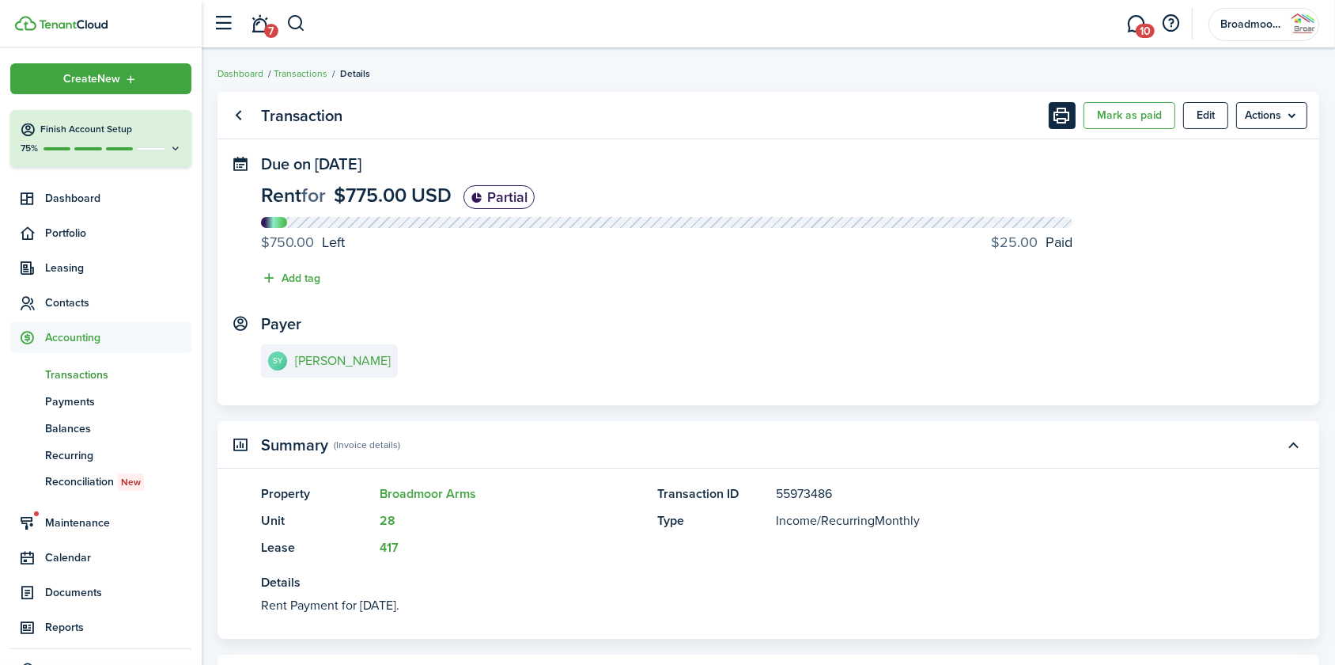
click at [1060, 112] on button "Print" at bounding box center [1062, 115] width 27 height 27
click at [316, 366] on e-details-info-title "[PERSON_NAME]" at bounding box center [343, 361] width 96 height 14
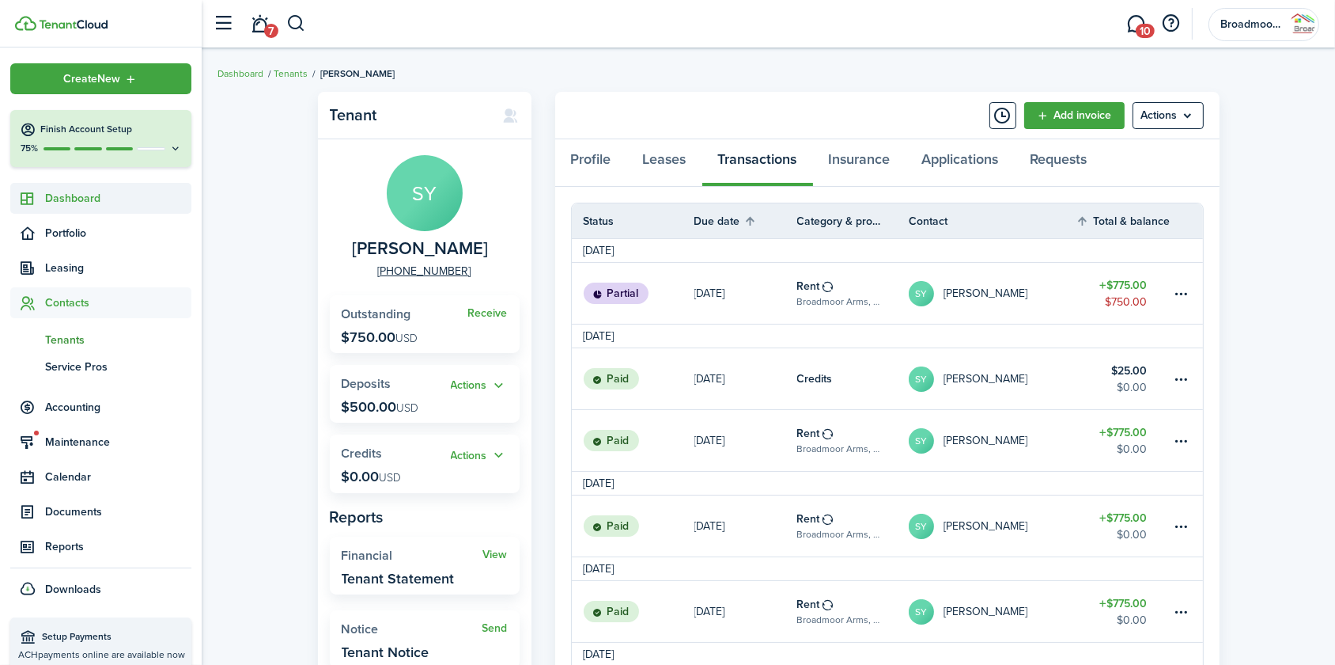
click at [79, 199] on span "Dashboard" at bounding box center [118, 198] width 146 height 17
